Goal: Register for event/course

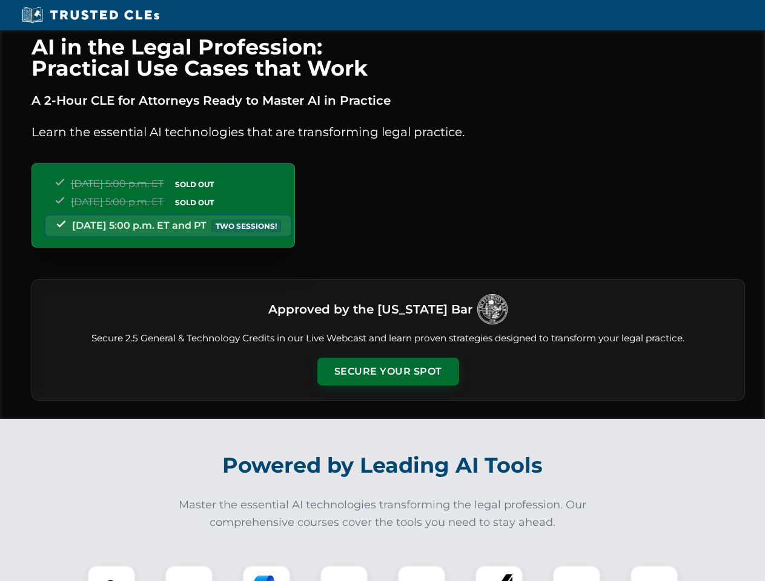
click at [387, 372] on button "Secure Your Spot" at bounding box center [388, 372] width 142 height 28
click at [111, 573] on img at bounding box center [111, 589] width 35 height 35
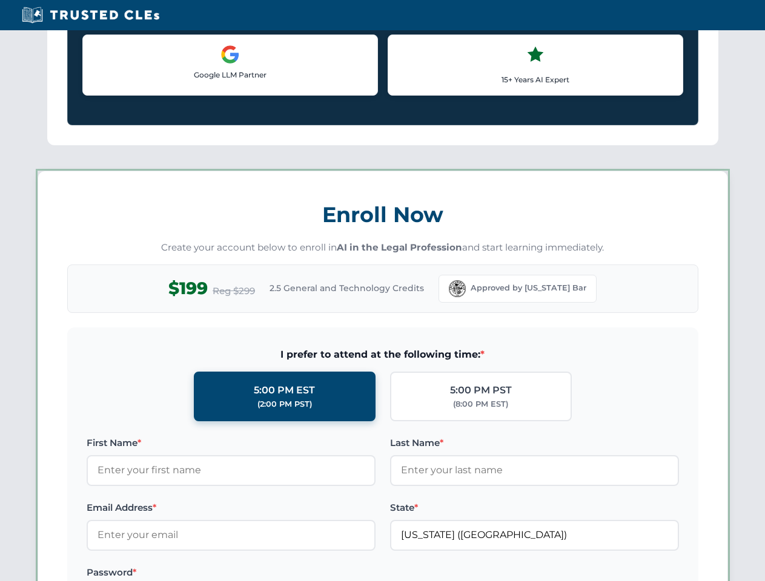
click at [266, 573] on label "Password *" at bounding box center [231, 572] width 289 height 15
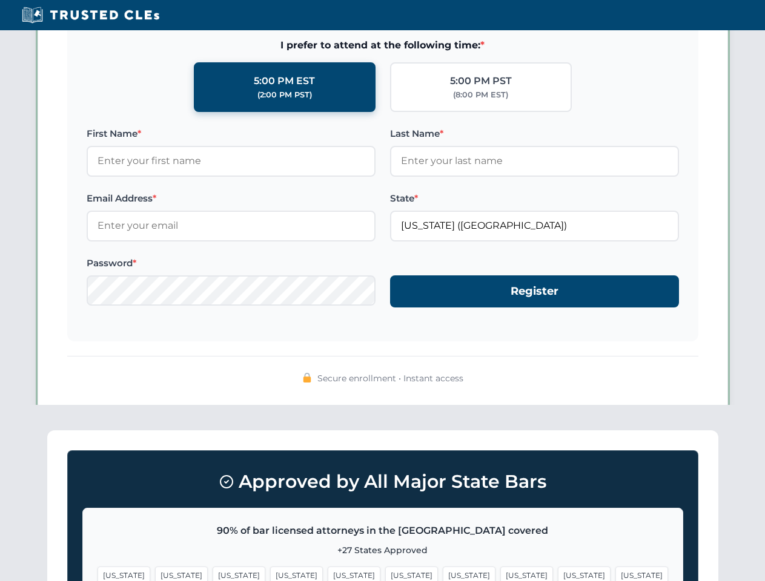
click at [558, 573] on span "[US_STATE]" at bounding box center [584, 576] width 53 height 18
